Goal: Communication & Community: Answer question/provide support

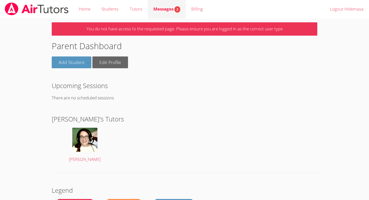
click at [169, 11] on span "Messages 2" at bounding box center [166, 9] width 27 height 6
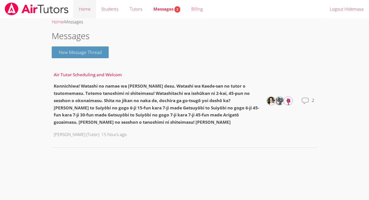
click at [85, 8] on link "Home" at bounding box center [84, 9] width 23 height 18
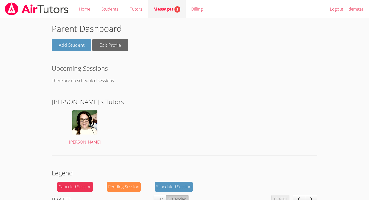
click at [165, 9] on span "Messages 2" at bounding box center [166, 9] width 27 height 6
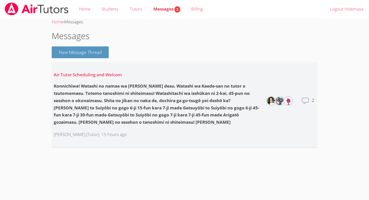
click at [99, 99] on div "Konnichiwa! Watashi no namae wa [PERSON_NAME] desu. Watashi wa Kaede-san no tut…" at bounding box center [158, 104] width 208 height 43
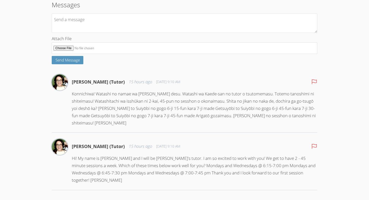
scroll to position [88, 0]
